Goal: Task Accomplishment & Management: Use online tool/utility

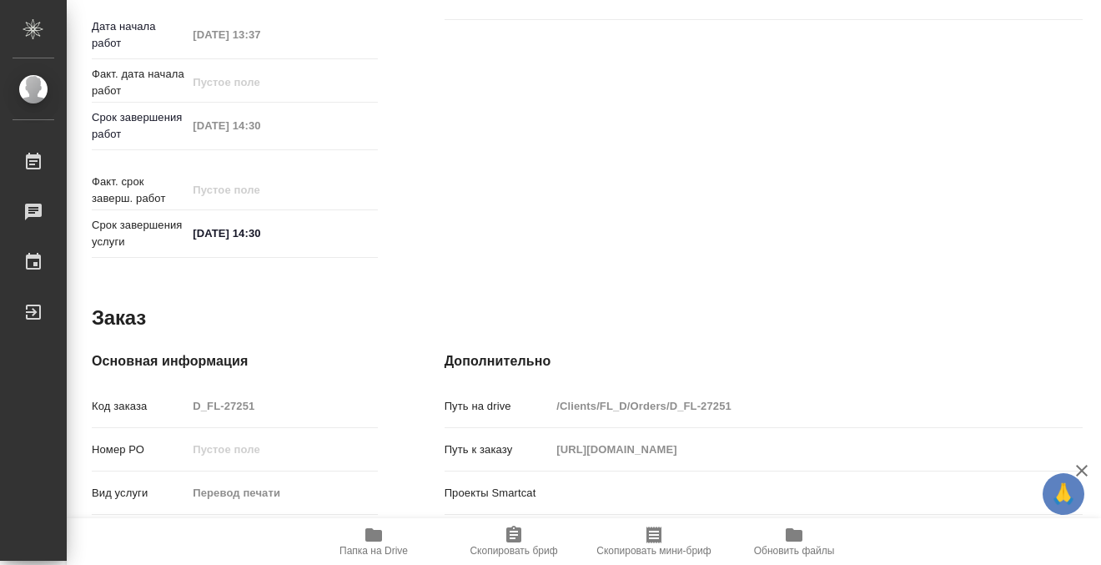
scroll to position [892, 0]
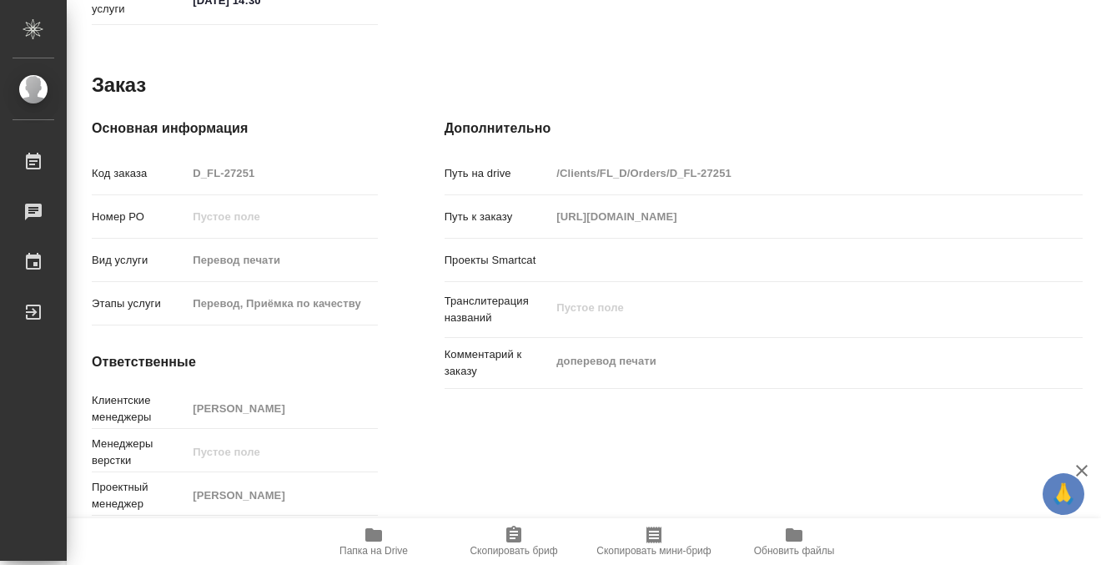
click at [383, 538] on icon "button" at bounding box center [374, 535] width 20 height 20
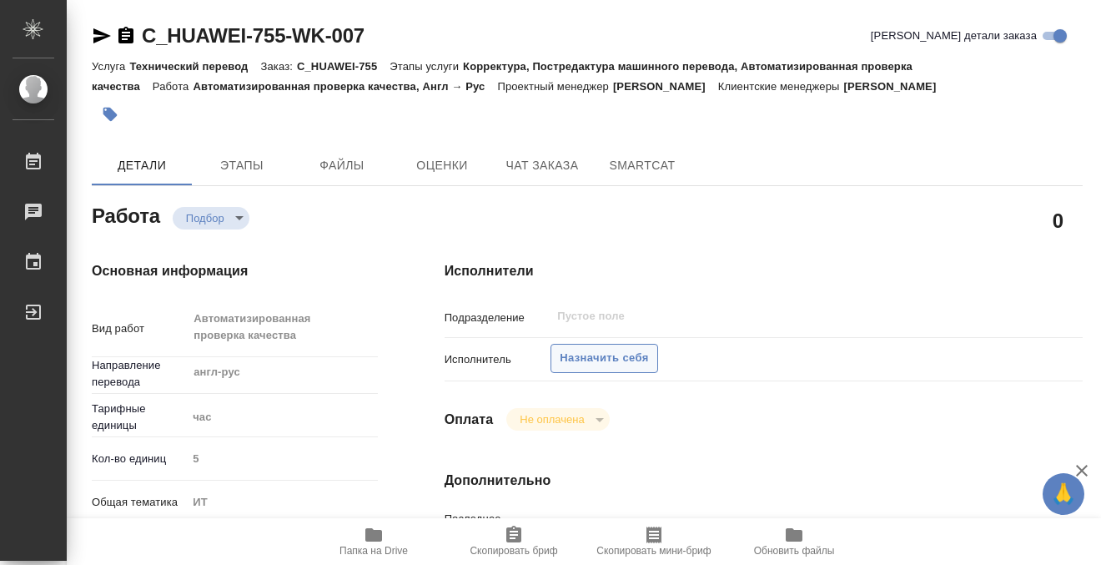
click at [605, 365] on span "Назначить себя" at bounding box center [604, 358] width 88 height 19
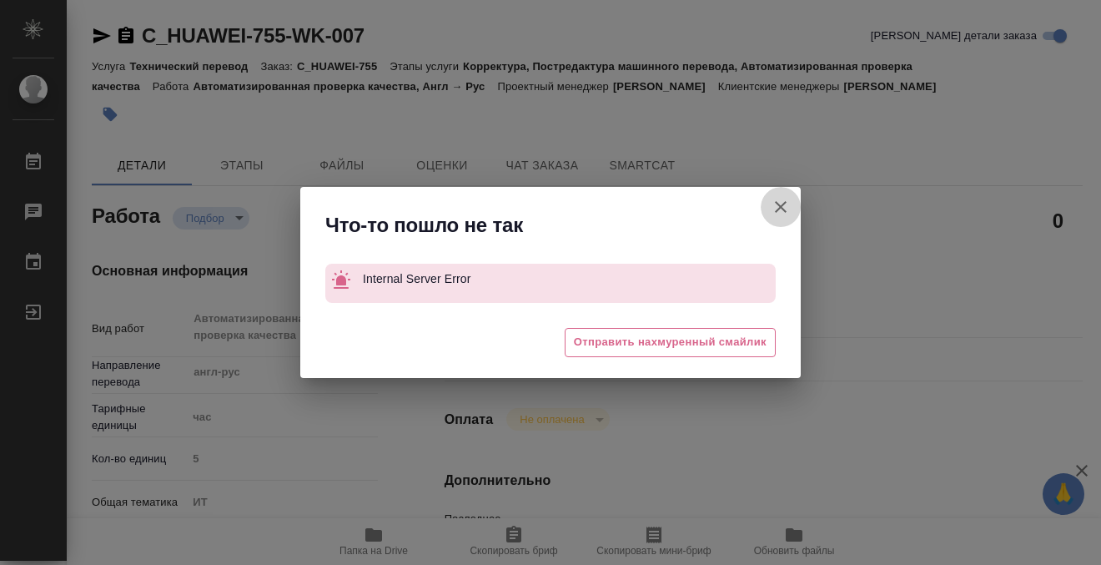
click at [783, 210] on icon "button" at bounding box center [781, 207] width 12 height 12
